Goal: Transaction & Acquisition: Purchase product/service

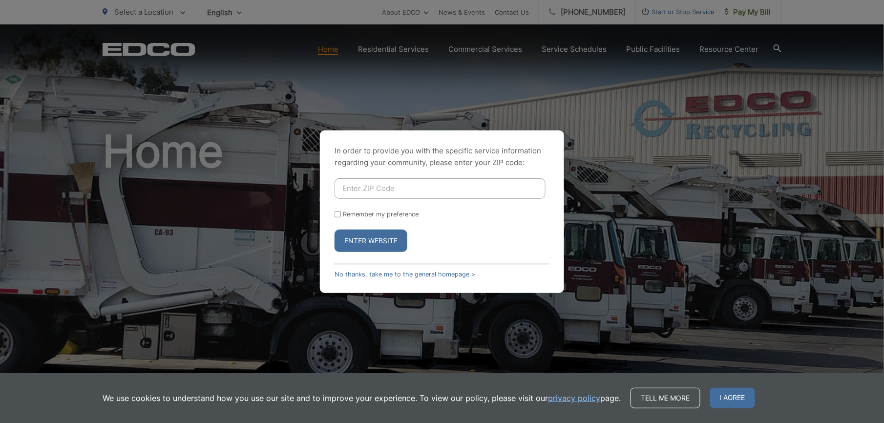
click at [360, 190] on input "Enter ZIP Code" at bounding box center [439, 188] width 211 height 21
type input "92084"
click at [337, 211] on input "Remember my preference" at bounding box center [337, 214] width 6 height 6
checkbox input "true"
click at [367, 239] on button "Enter Website" at bounding box center [370, 240] width 73 height 22
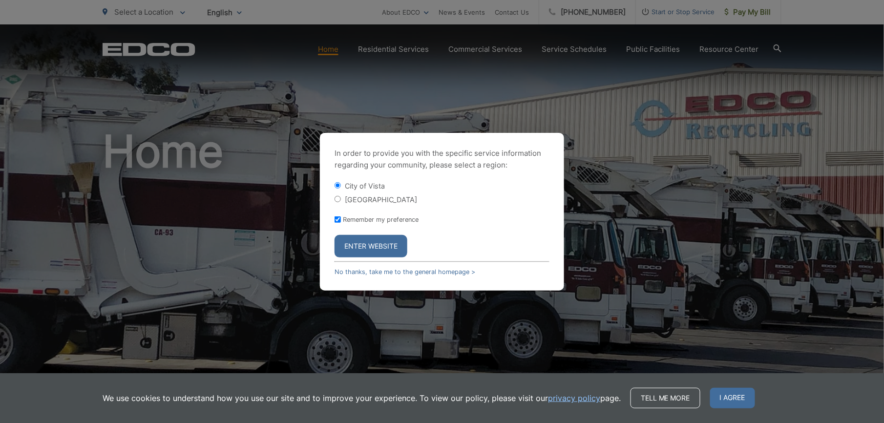
click at [395, 239] on button "Enter Website" at bounding box center [370, 246] width 73 height 22
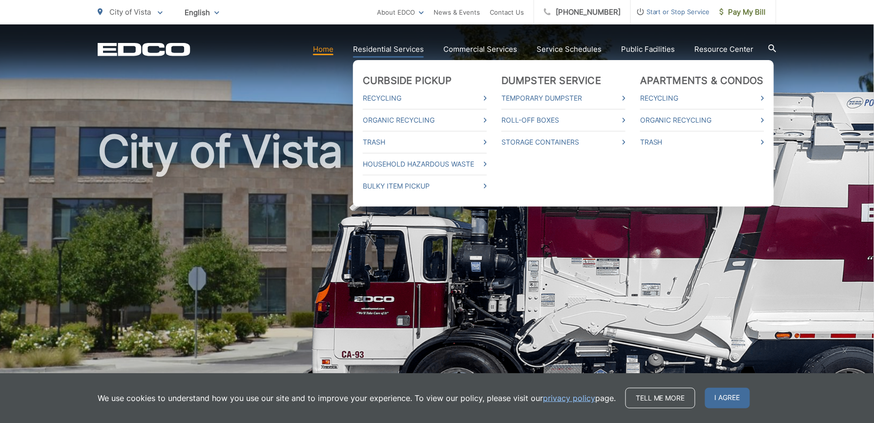
click at [389, 51] on link "Residential Services" at bounding box center [388, 49] width 71 height 12
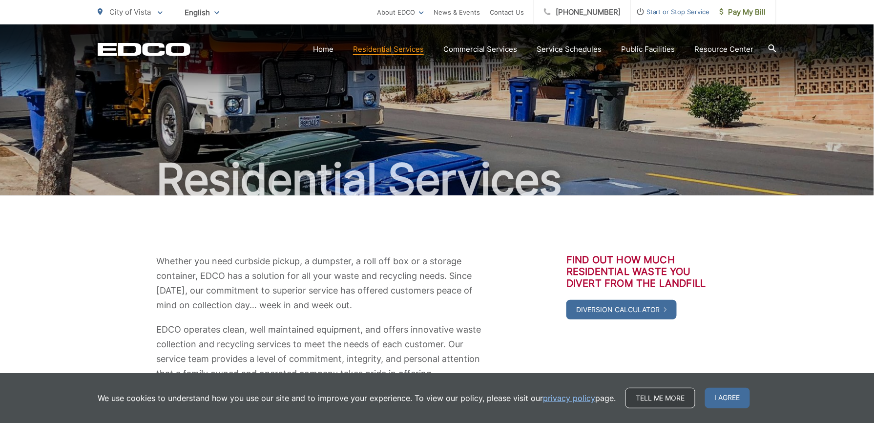
click at [659, 397] on link "Tell me more" at bounding box center [660, 398] width 70 height 21
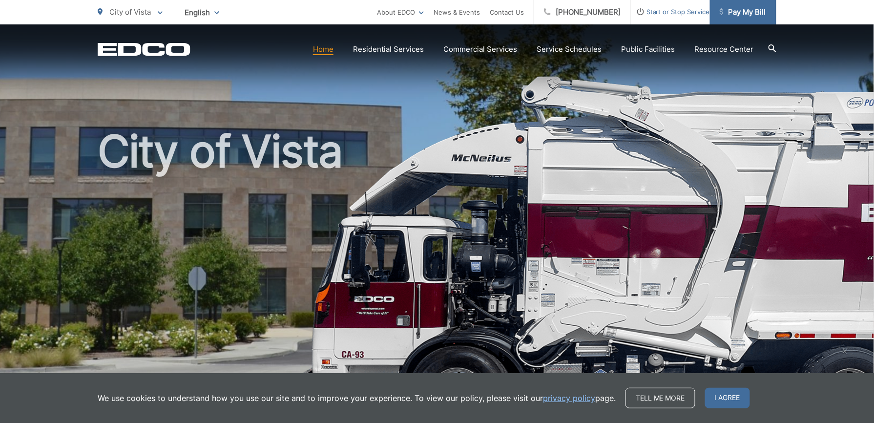
click at [737, 12] on span "Pay My Bill" at bounding box center [743, 12] width 46 height 12
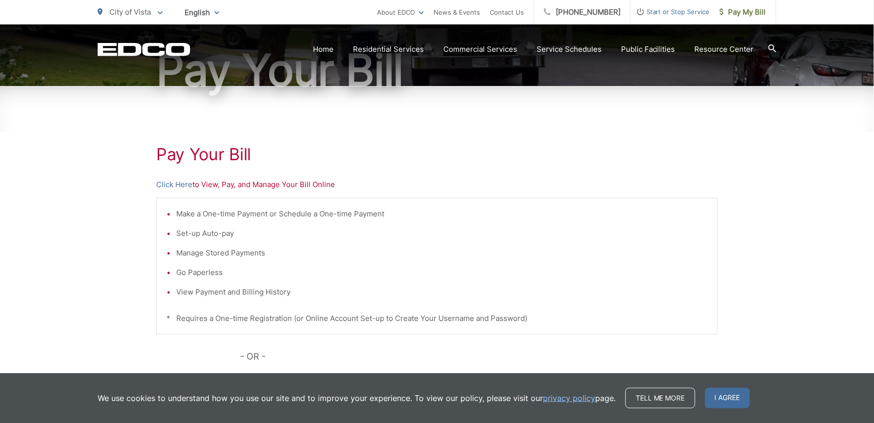
scroll to position [130, 0]
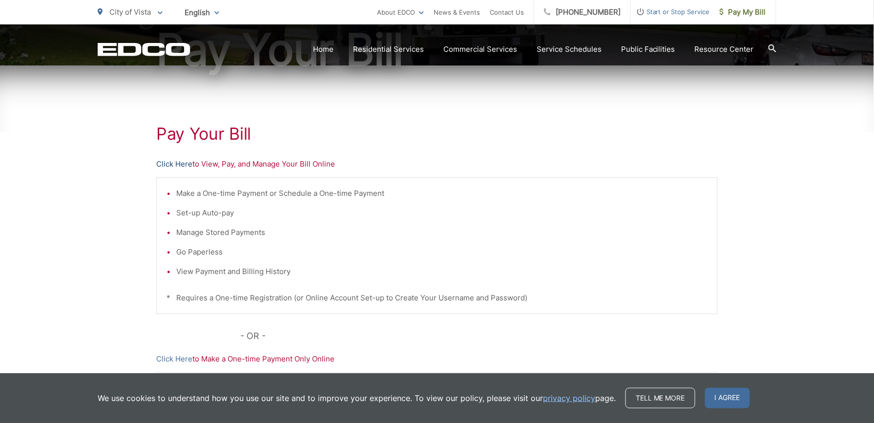
click at [186, 164] on link "Click Here" at bounding box center [174, 164] width 36 height 12
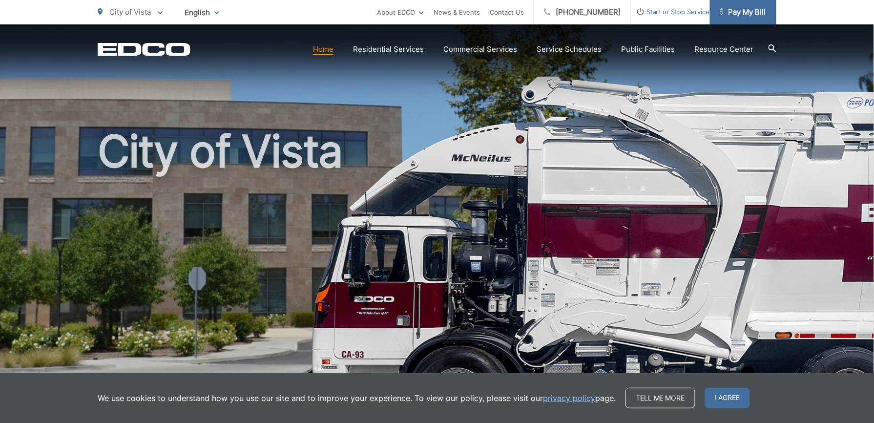
click at [752, 18] on link "Pay My Bill" at bounding box center [743, 12] width 66 height 24
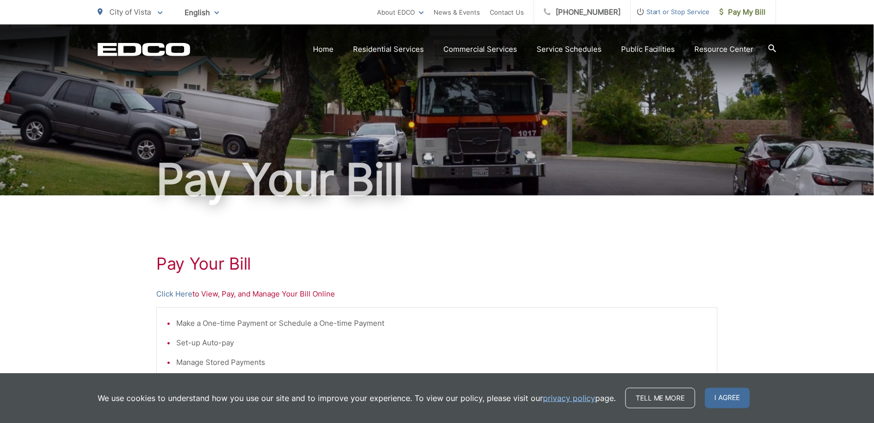
click at [739, 301] on div "Pay Your [PERSON_NAME] Here to View, Pay, and Manage Your Bill Online Make a On…" at bounding box center [437, 414] width 874 height 438
